Goal: Transaction & Acquisition: Book appointment/travel/reservation

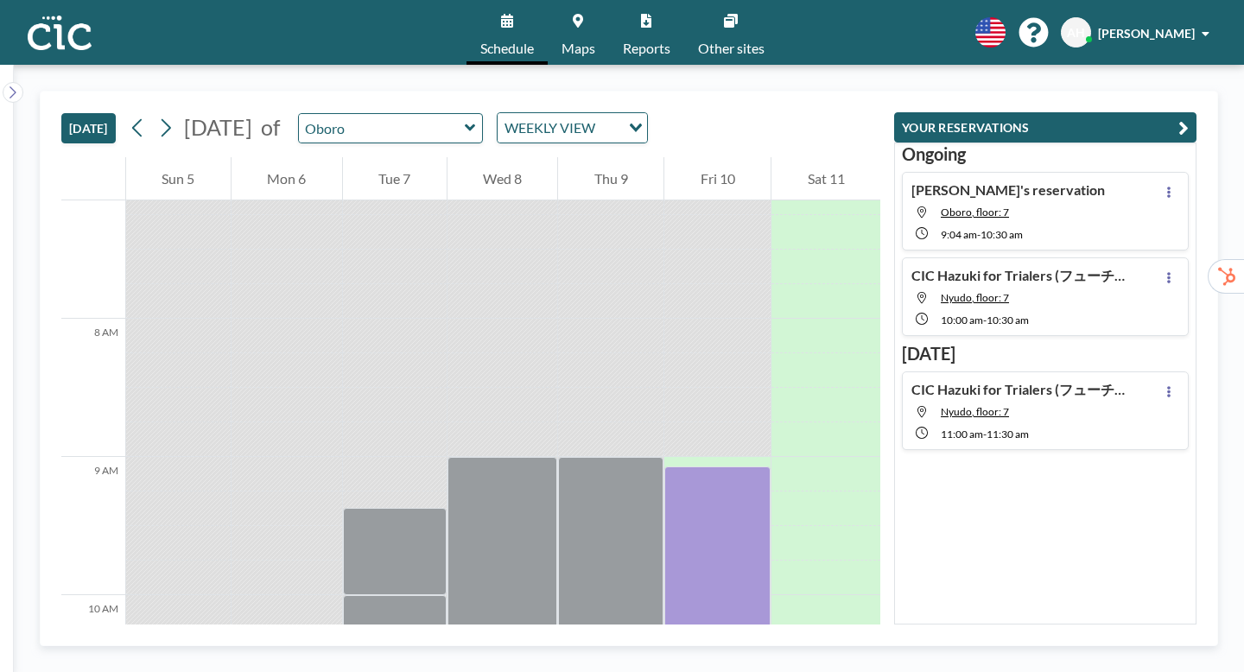
scroll to position [843, 0]
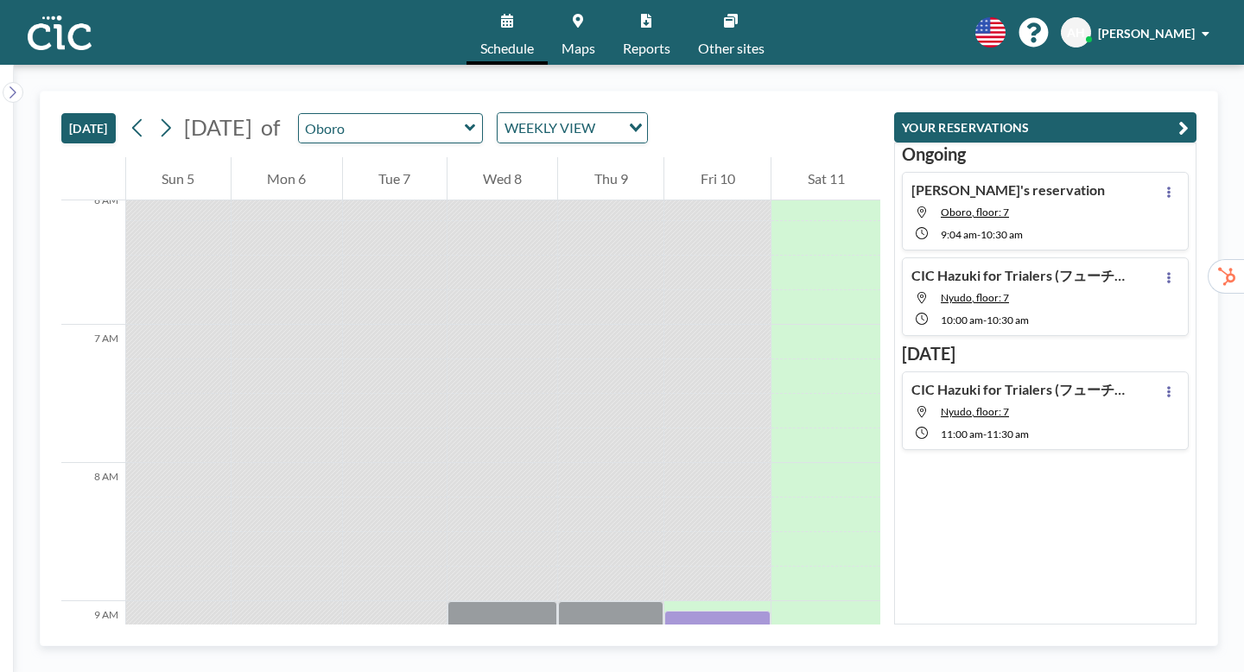
click at [440, 113] on div "Oboro" at bounding box center [391, 128] width 186 height 30
click at [465, 119] on icon at bounding box center [470, 127] width 11 height 17
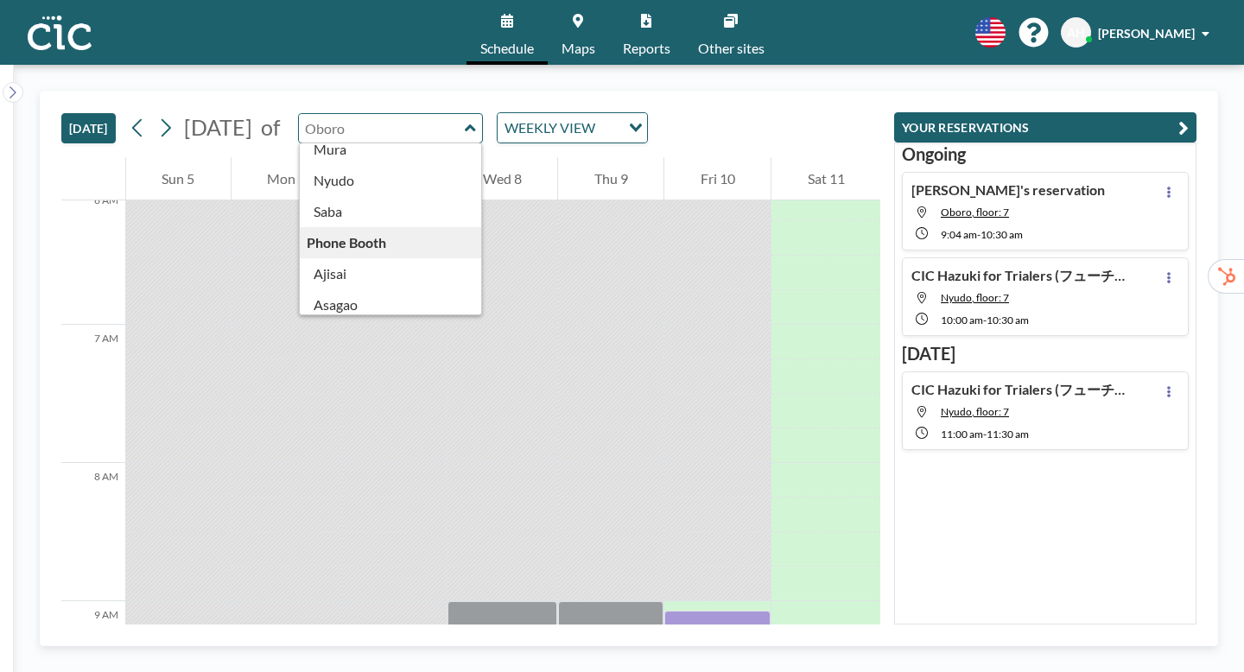
scroll to position [0, 0]
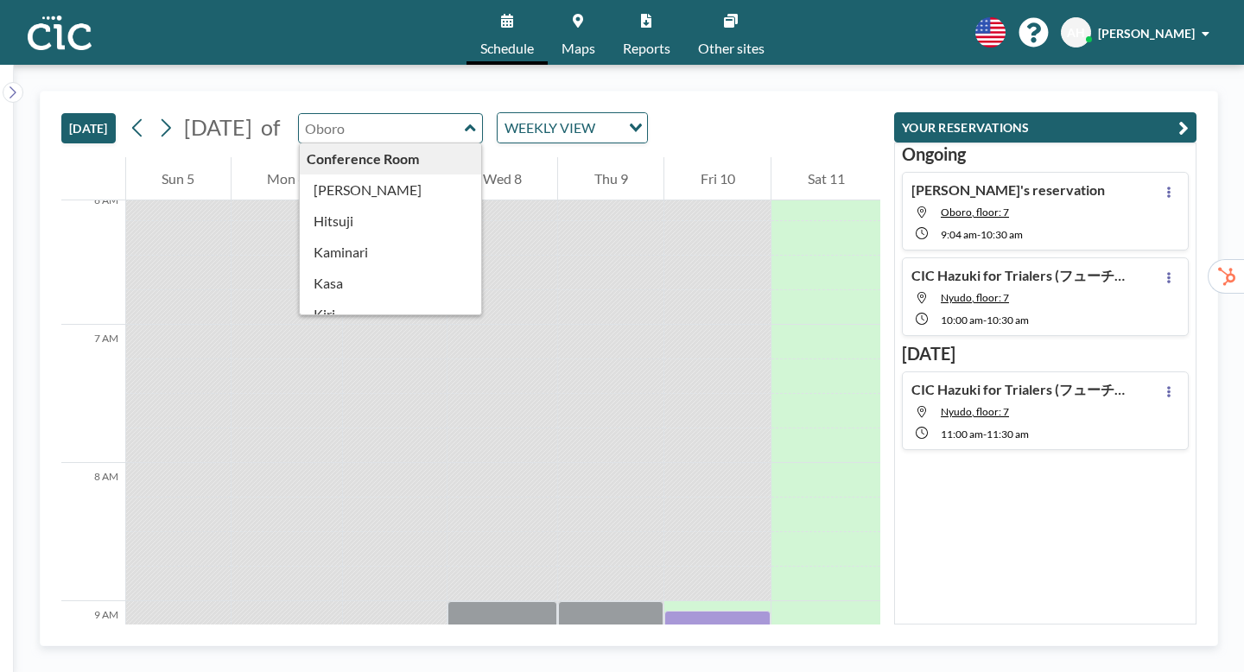
click at [346, 114] on input "text" at bounding box center [382, 128] width 166 height 29
type input "に"
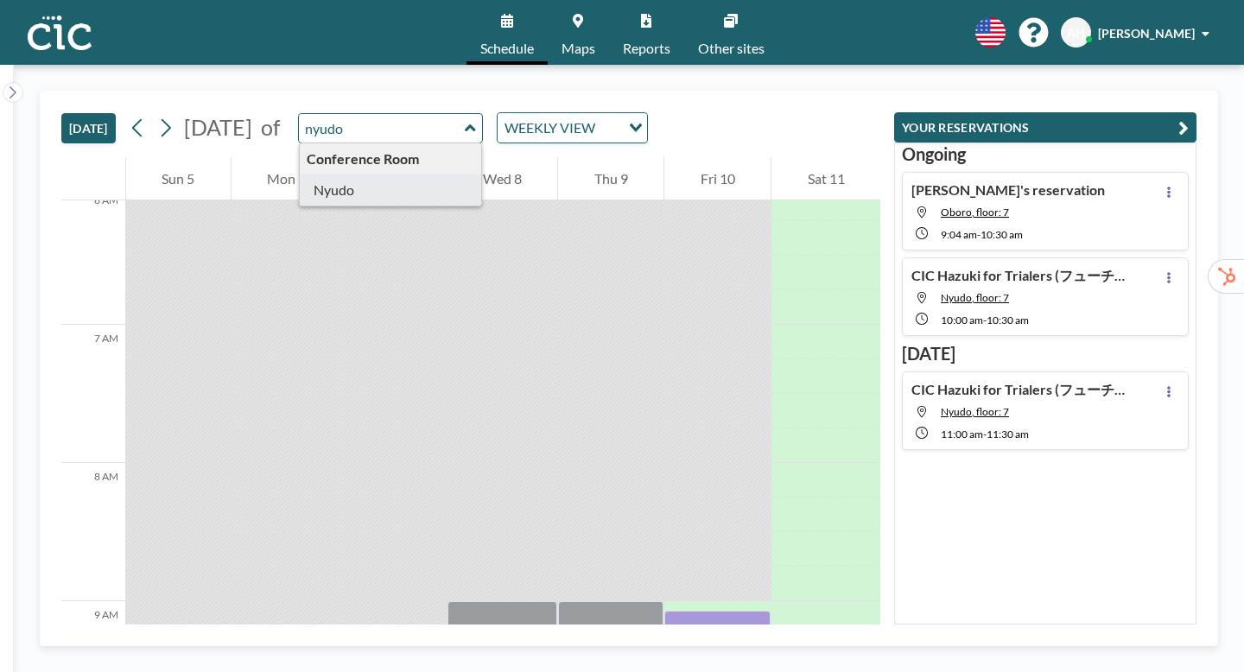
type input "Nyudo"
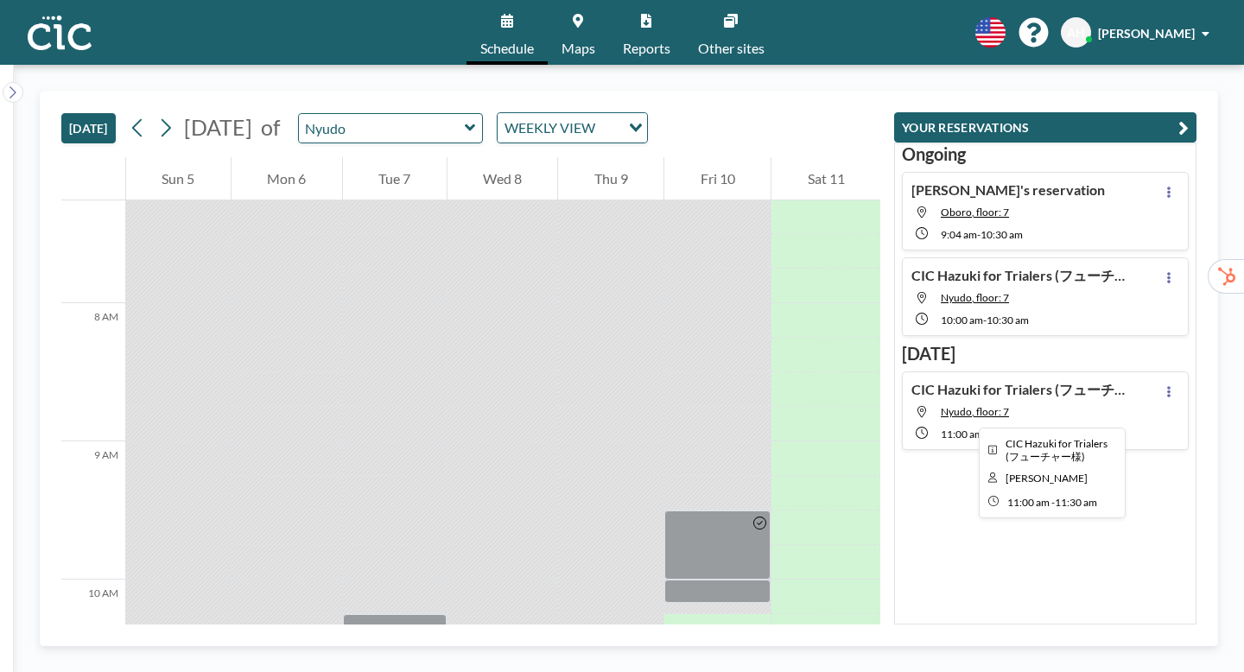
scroll to position [1004, 0]
click at [770, 648] on div at bounding box center [717, 665] width 106 height 35
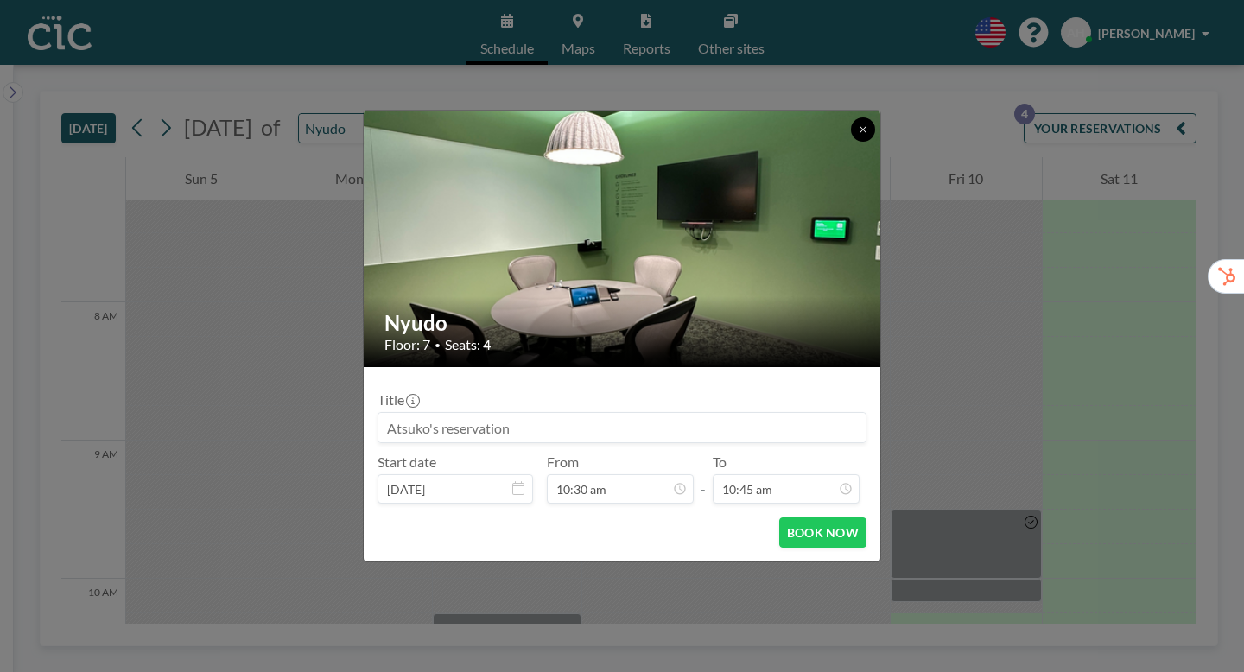
click at [858, 135] on icon at bounding box center [863, 129] width 10 height 10
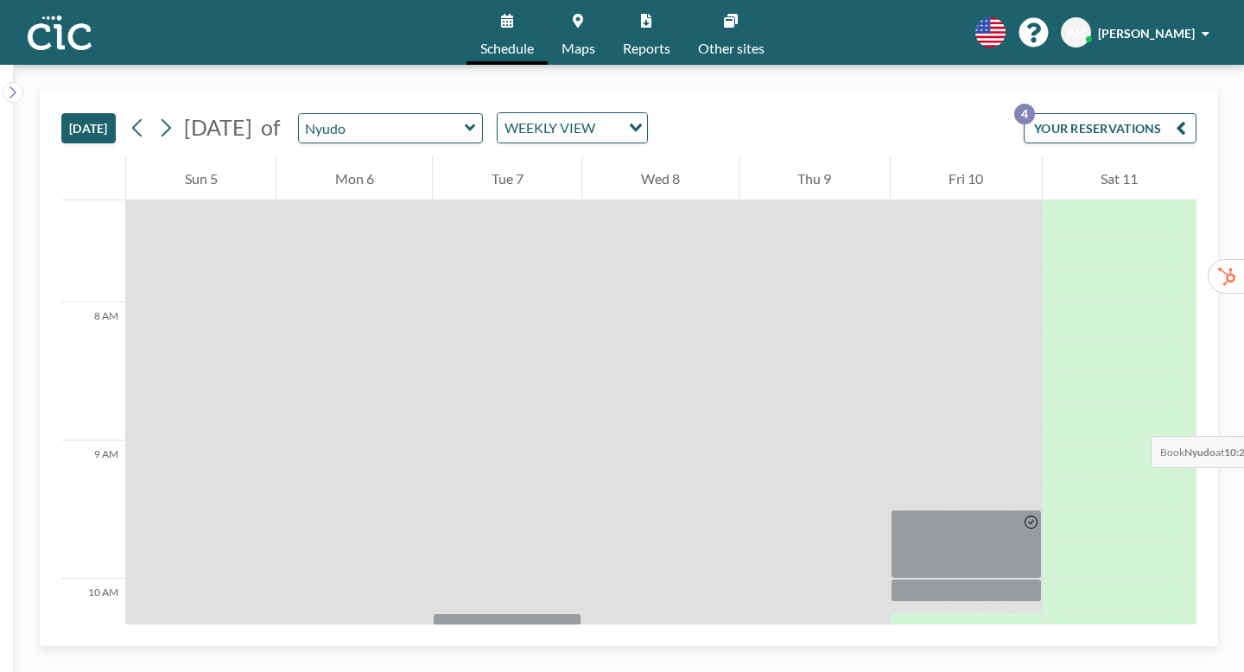
click at [917, 637] on div at bounding box center [965, 642] width 151 height 10
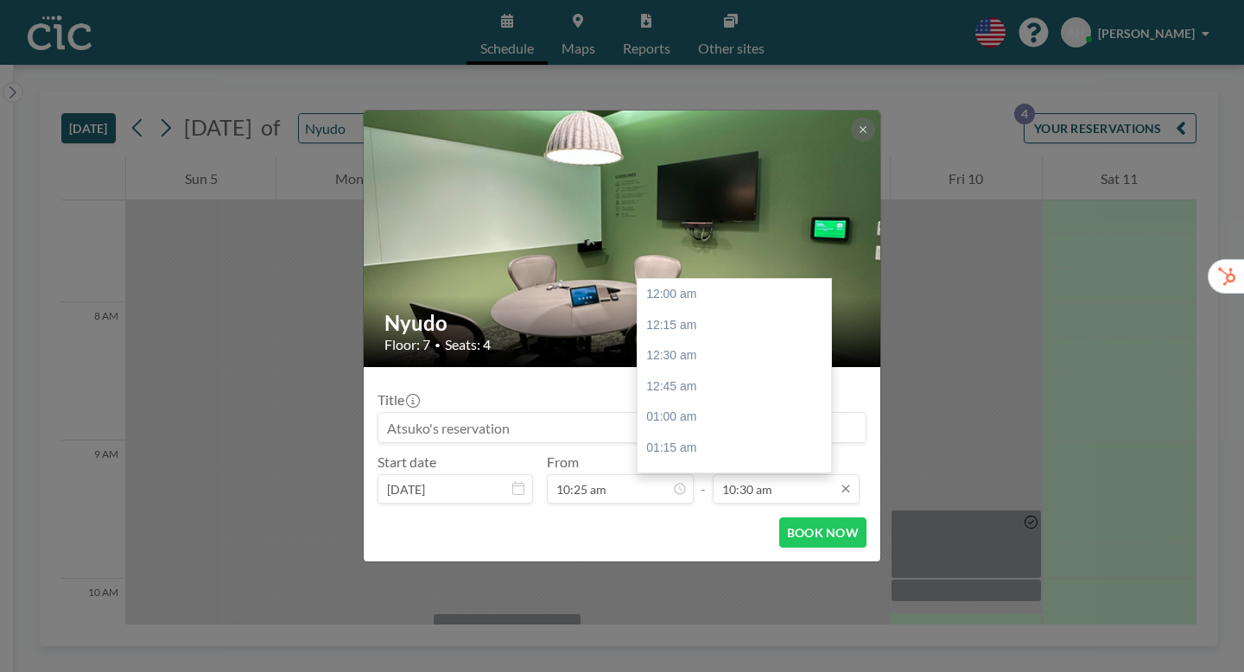
scroll to position [1158, 0]
click at [681, 473] on div "11:00 am" at bounding box center [733, 488] width 193 height 31
type input "11:00 am"
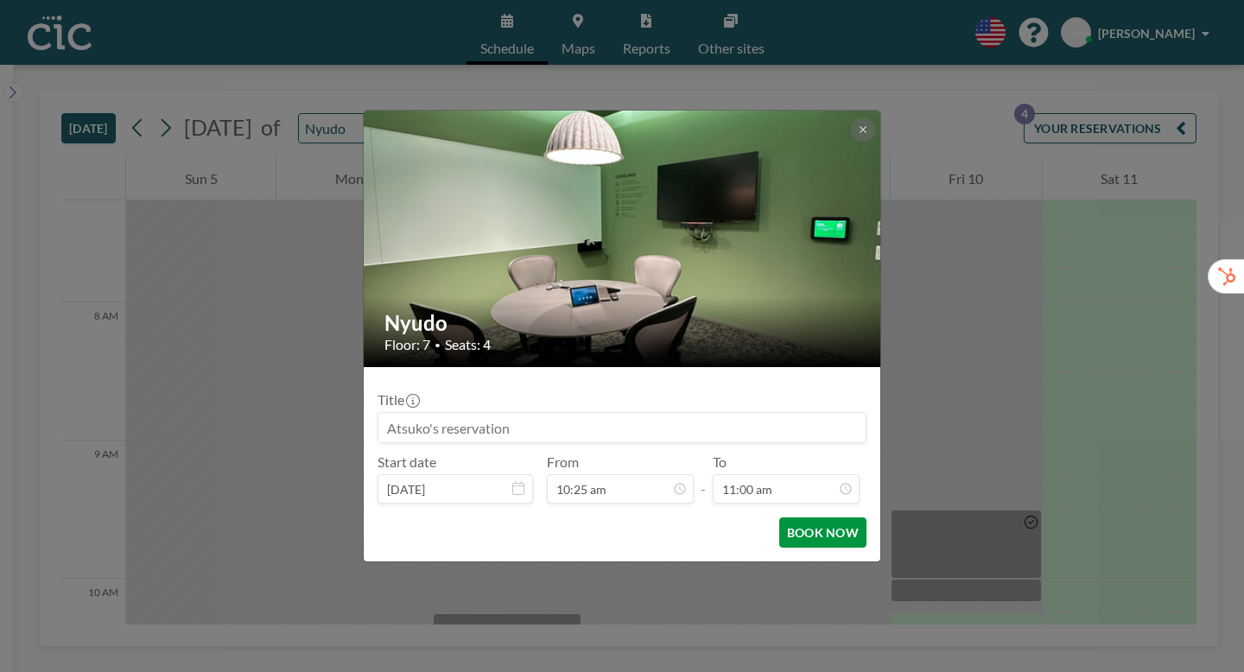
scroll to position [1213, 0]
click at [533, 413] on input at bounding box center [621, 427] width 487 height 29
paste input "CIC Hazuki for Trialers (フューチャー様)"
type input "CIC Hazuki for Trialers (フューチャー様)"
click at [789, 517] on button "BOOK NOW" at bounding box center [822, 532] width 87 height 30
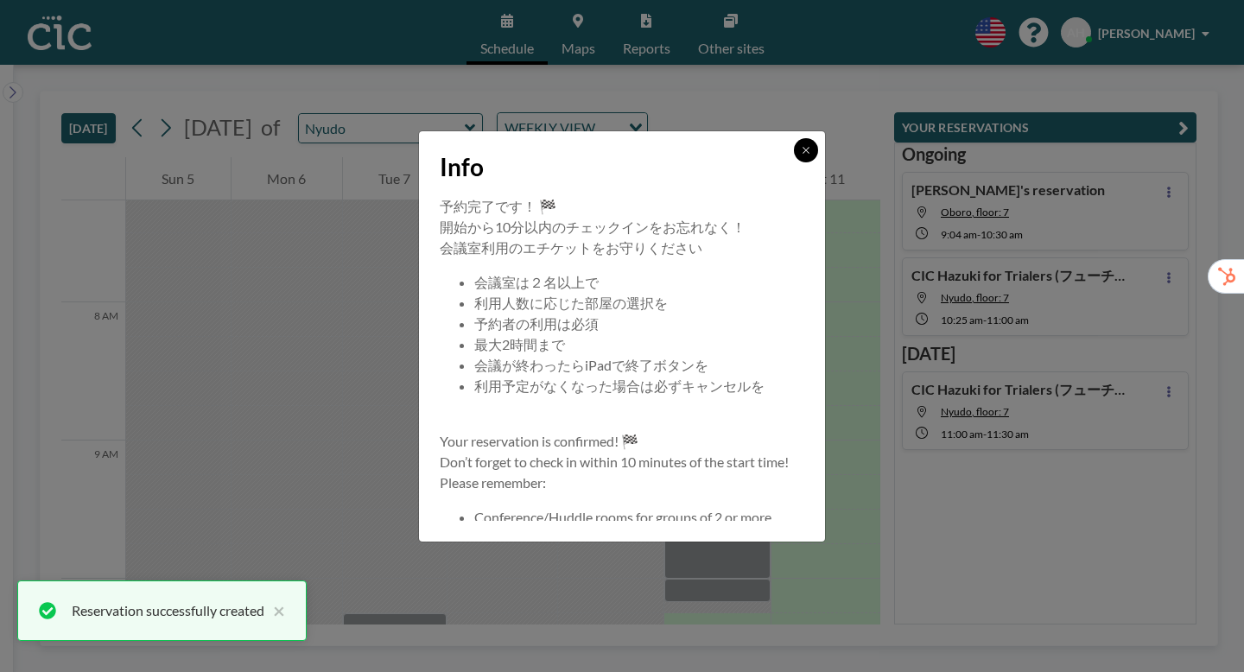
click at [801, 155] on icon at bounding box center [806, 150] width 10 height 10
